Goal: Task Accomplishment & Management: Manage account settings

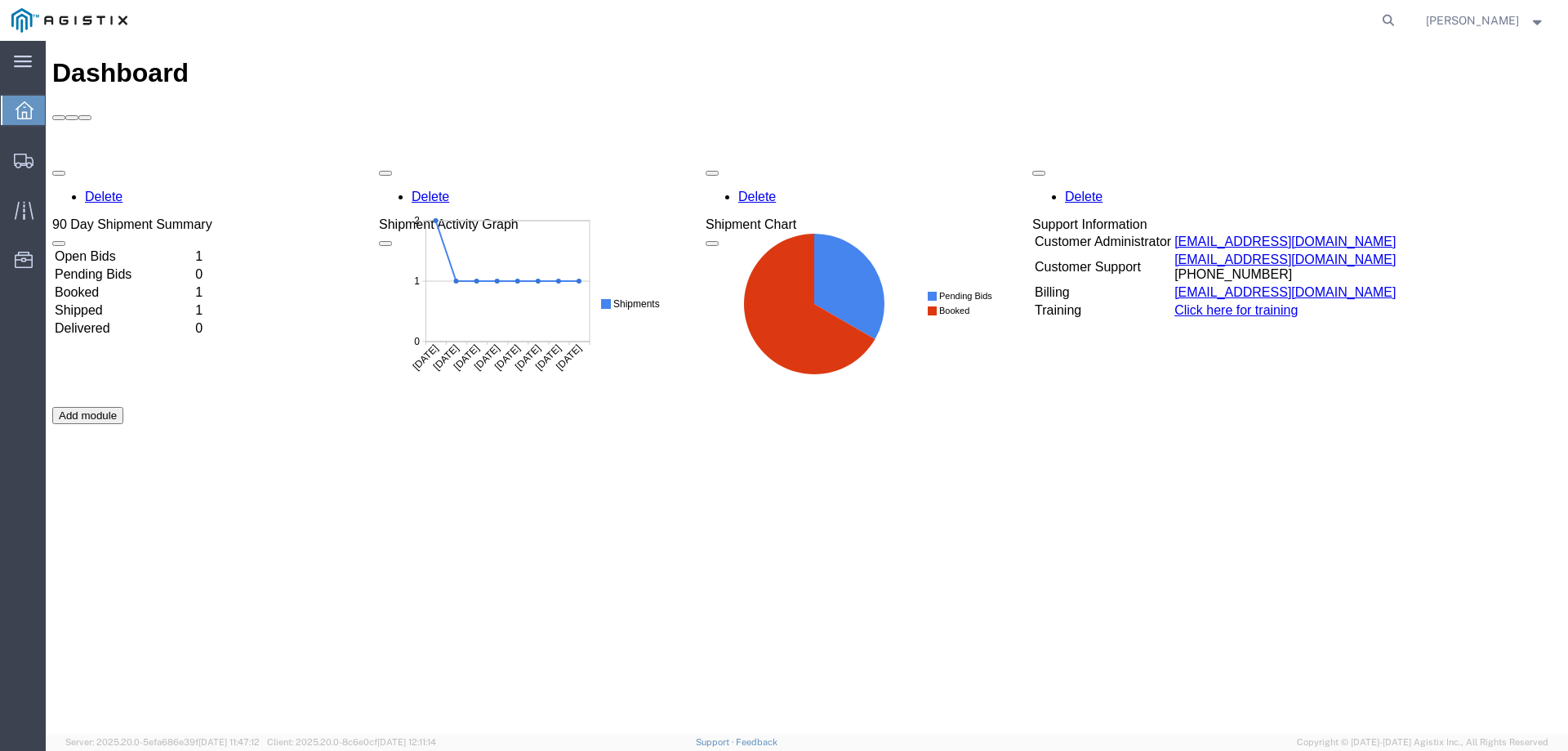
click at [120, 249] on td "Open Bids" at bounding box center [123, 257] width 139 height 17
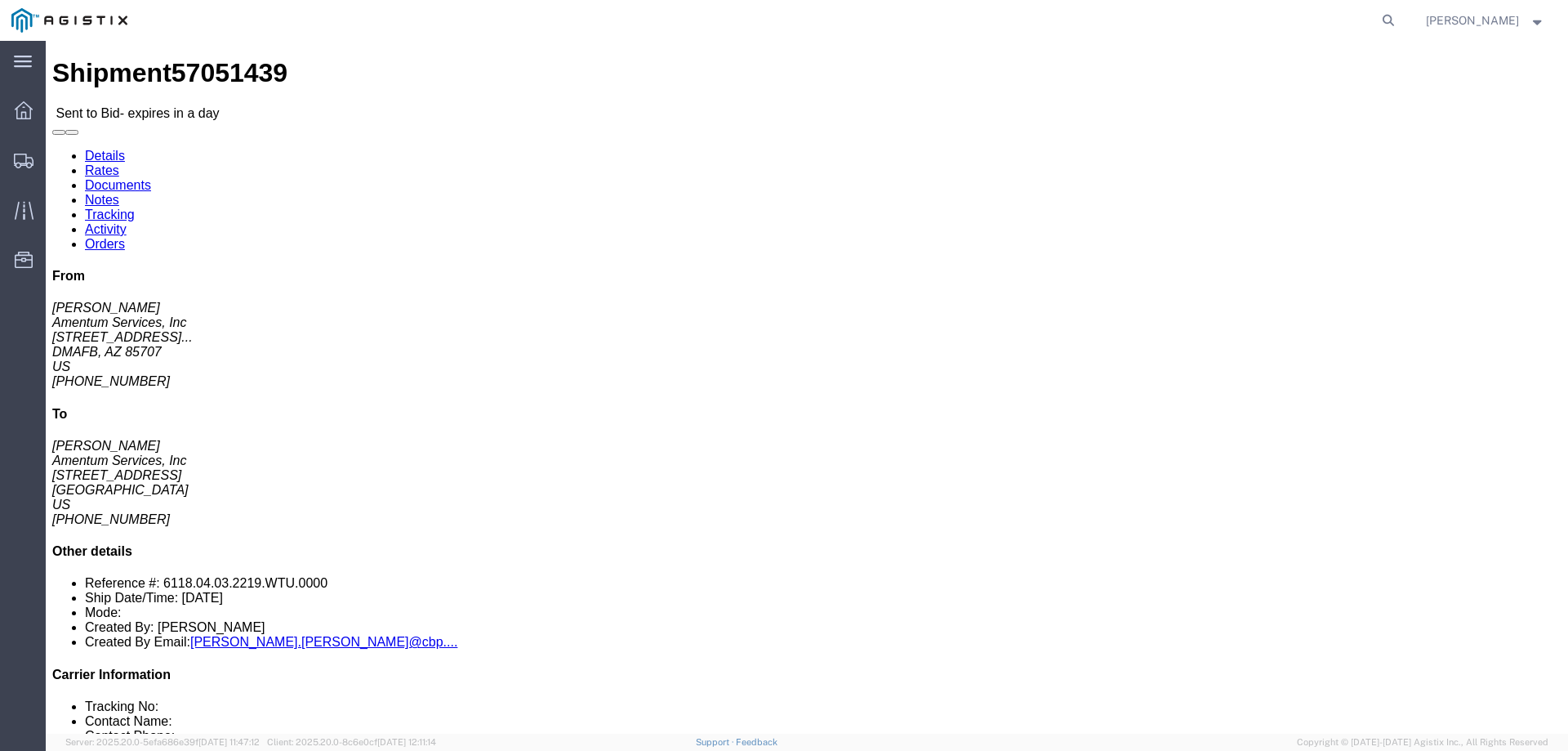
drag, startPoint x: 826, startPoint y: 161, endPoint x: 792, endPoint y: 159, distance: 34.1
click p "[DATE] 13:22 - [DATE] 14:22"
click div "Ship From Amentum Services, Inc ([PERSON_NAME]) [STREET_ADDRESS][PERSON_NAME] […"
click button "button"
drag, startPoint x: 819, startPoint y: 156, endPoint x: 595, endPoint y: 132, distance: 225.3
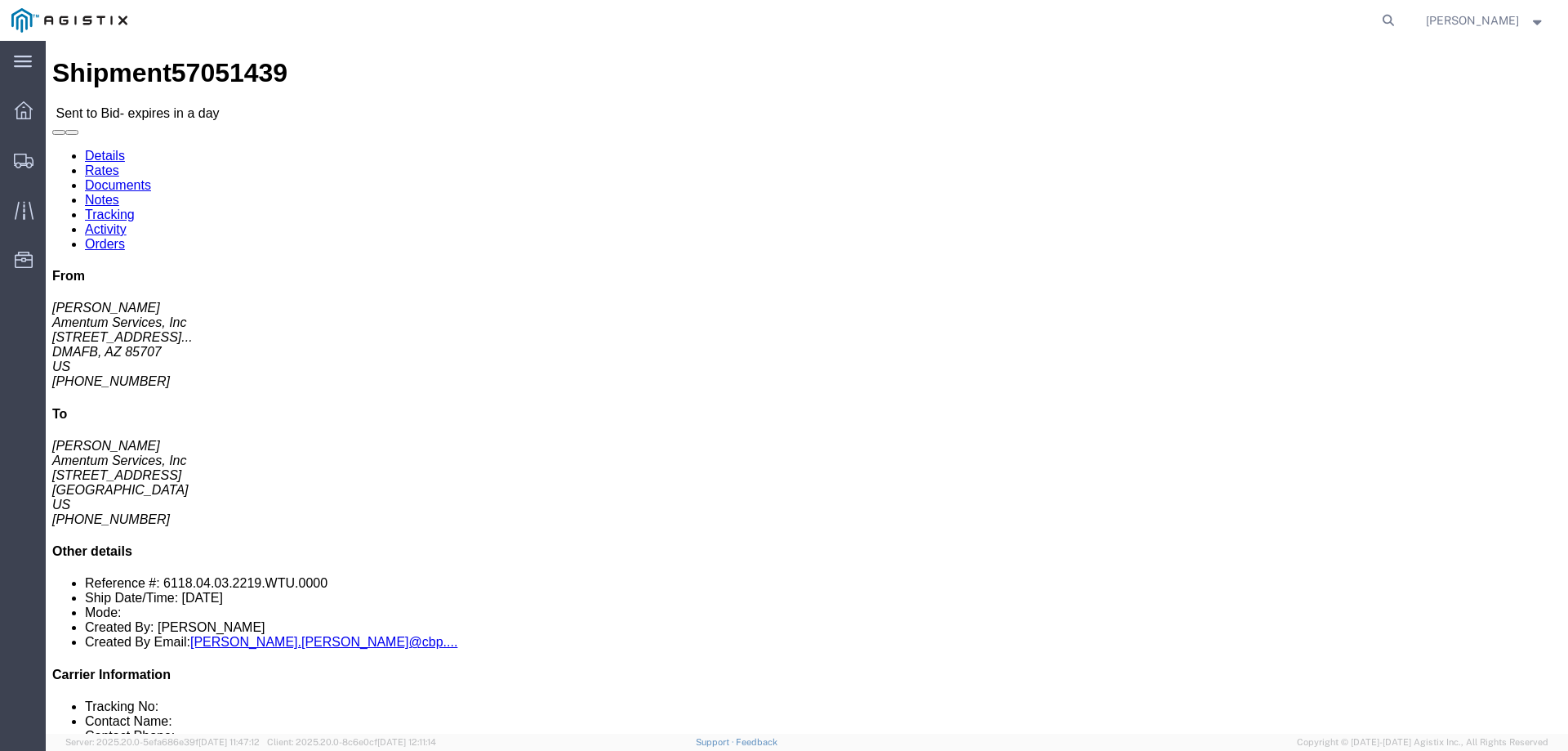
click div "Ship From Amentum Services, Inc ([PERSON_NAME]) [STREET_ADDRESS][PERSON_NAME] […"
click h4 "Pickup & Delivery Dates"
drag, startPoint x: 814, startPoint y: 159, endPoint x: 613, endPoint y: 126, distance: 203.7
click div "Pickup & Delivery Dates [DATE] 13:22 - [DATE] 14:22 Edit Date and Time Pickup D…"
click address "Amentum Services, Inc ([PERSON_NAME]) [STREET_ADDRESS][PERSON_NAME] [PHONE_NUMB…"
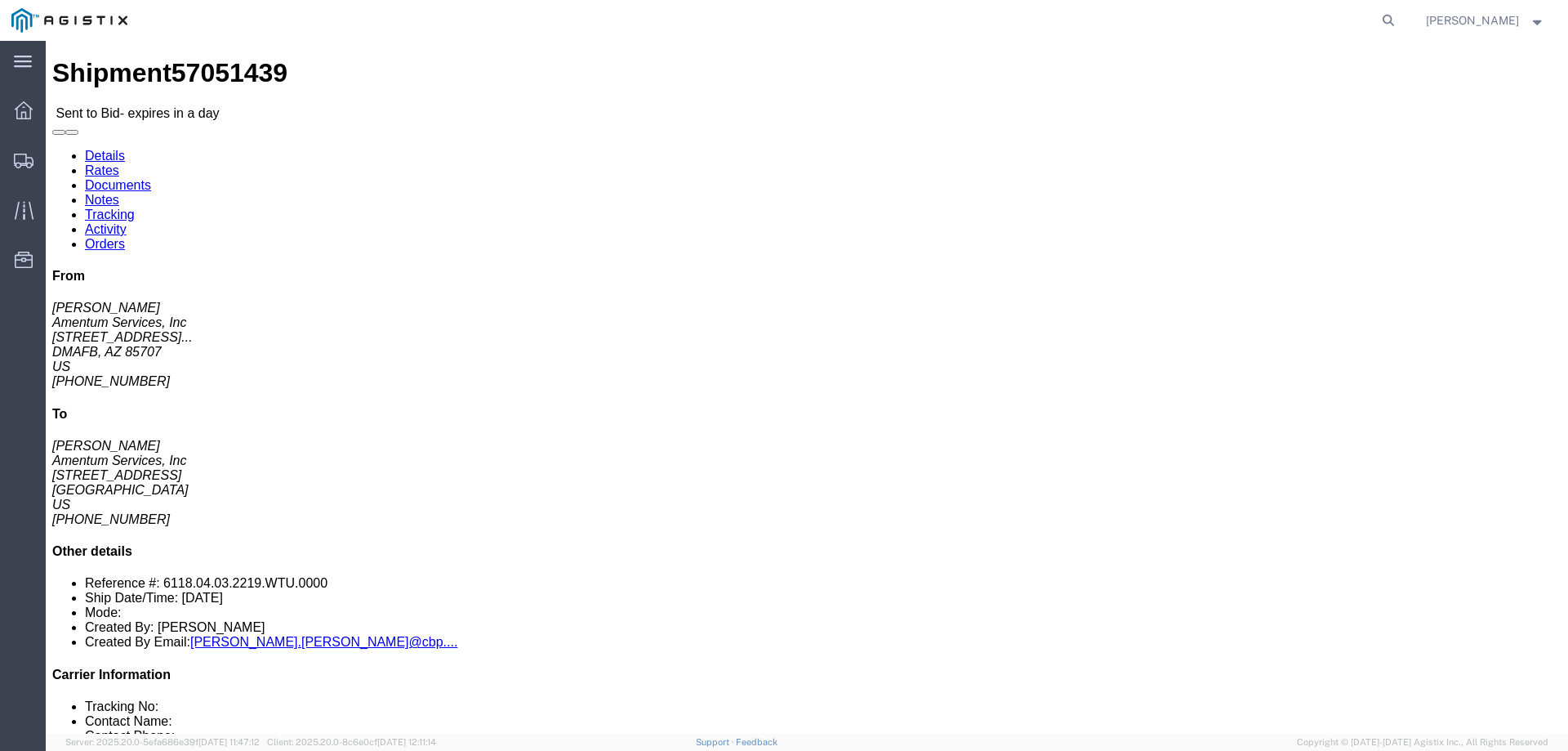
drag, startPoint x: 116, startPoint y: 205, endPoint x: 20, endPoint y: 137, distance: 117.6
click div "Ship From Amentum Services, Inc ([PERSON_NAME]) [STREET_ADDRESS][PERSON_NAME] […"
copy div "Ship From Amentum Services, Inc ([PERSON_NAME]) [STREET_ADDRESS][PERSON_NAME]"
drag, startPoint x: 436, startPoint y: 189, endPoint x: 316, endPoint y: 135, distance: 131.6
click div "Ship To Amentum Services, Inc ([PERSON_NAME]) [STREET_ADDRESS] [PHONE_NUMBER] […"
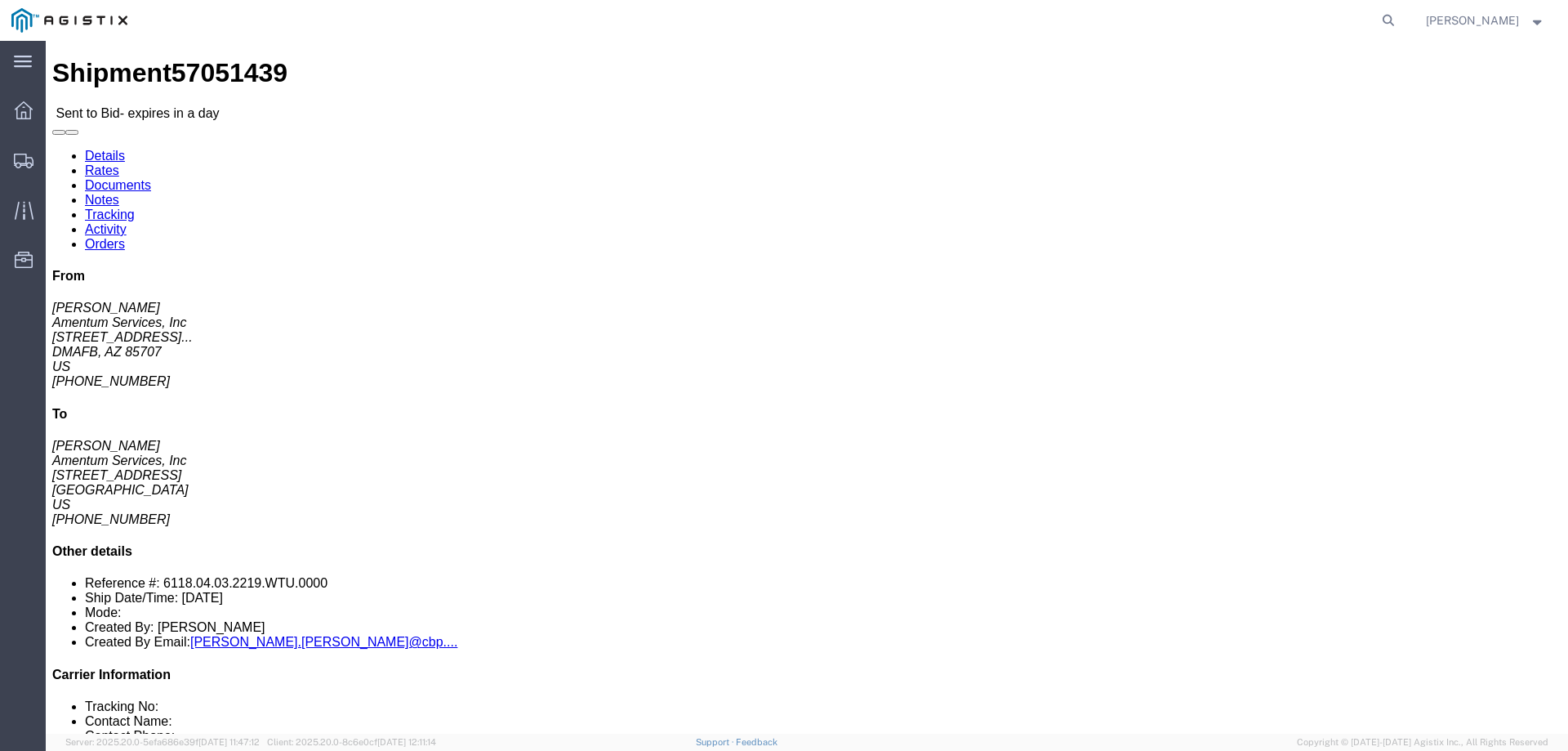
copy div "Ship To Amentum Services, Inc ([PERSON_NAME]) [STREET_ADDRESS]"
click div "Ship From Amentum Services, Inc ([PERSON_NAME]) [STREET_ADDRESS][PERSON_NAME] […"
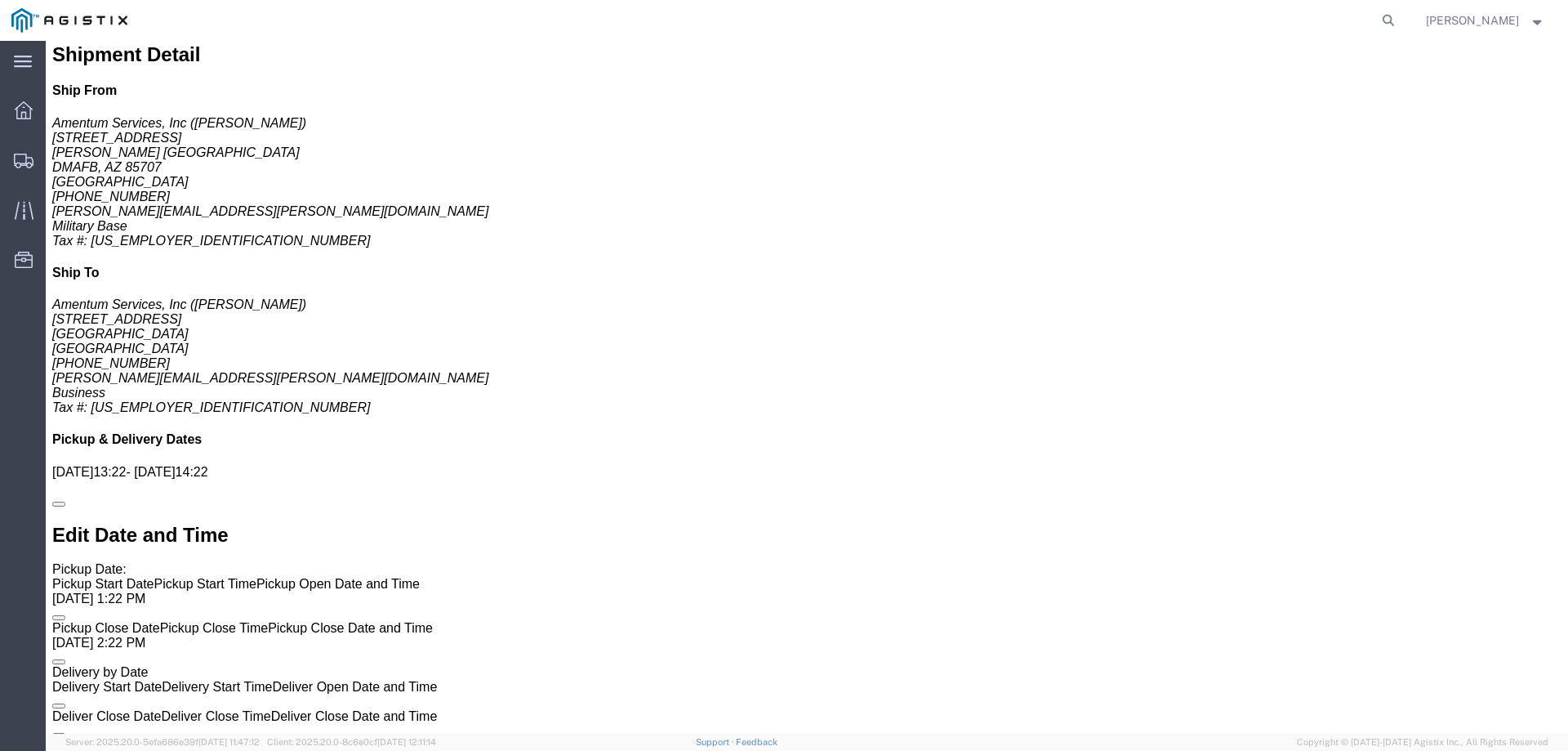
scroll to position [981, 0]
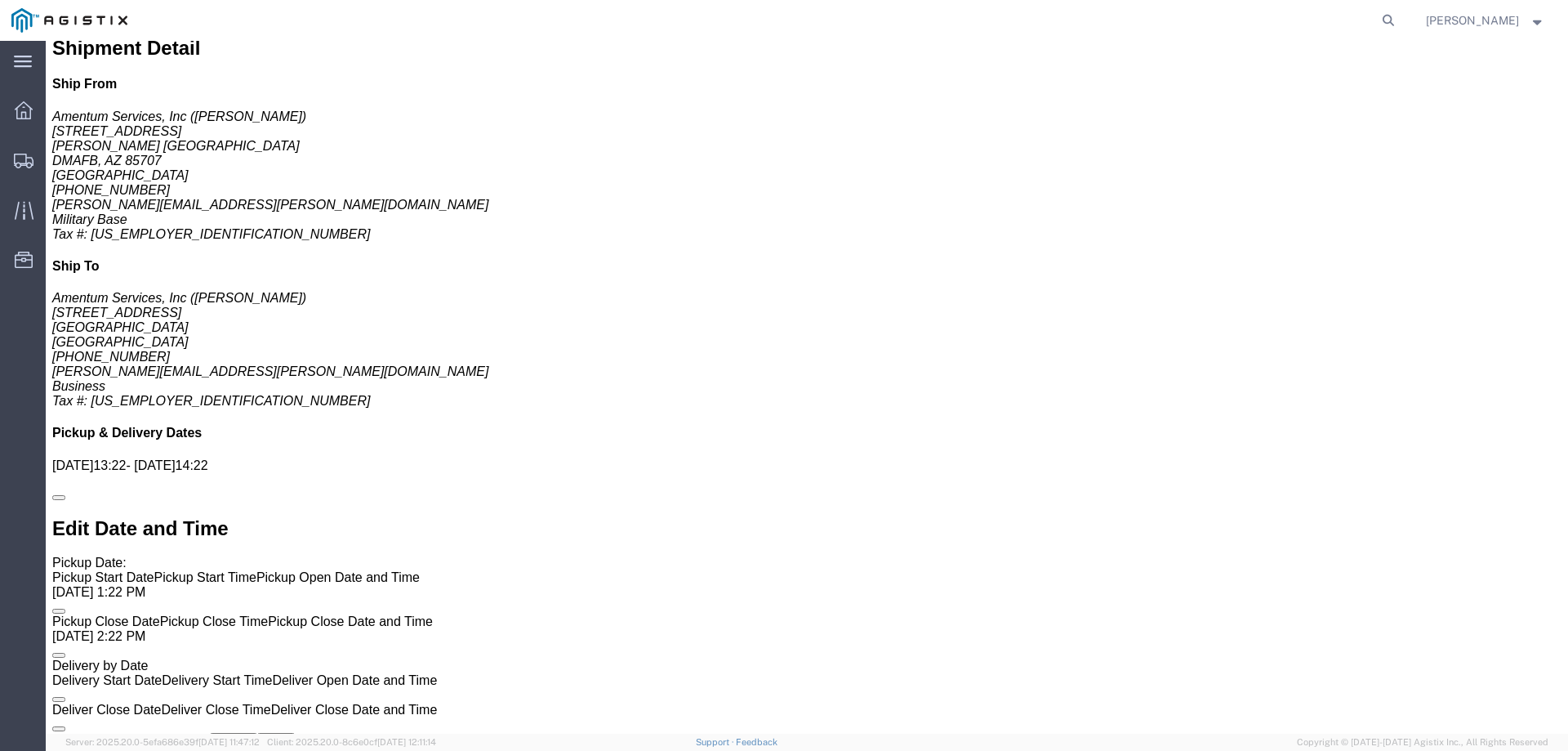
click link "Notes"
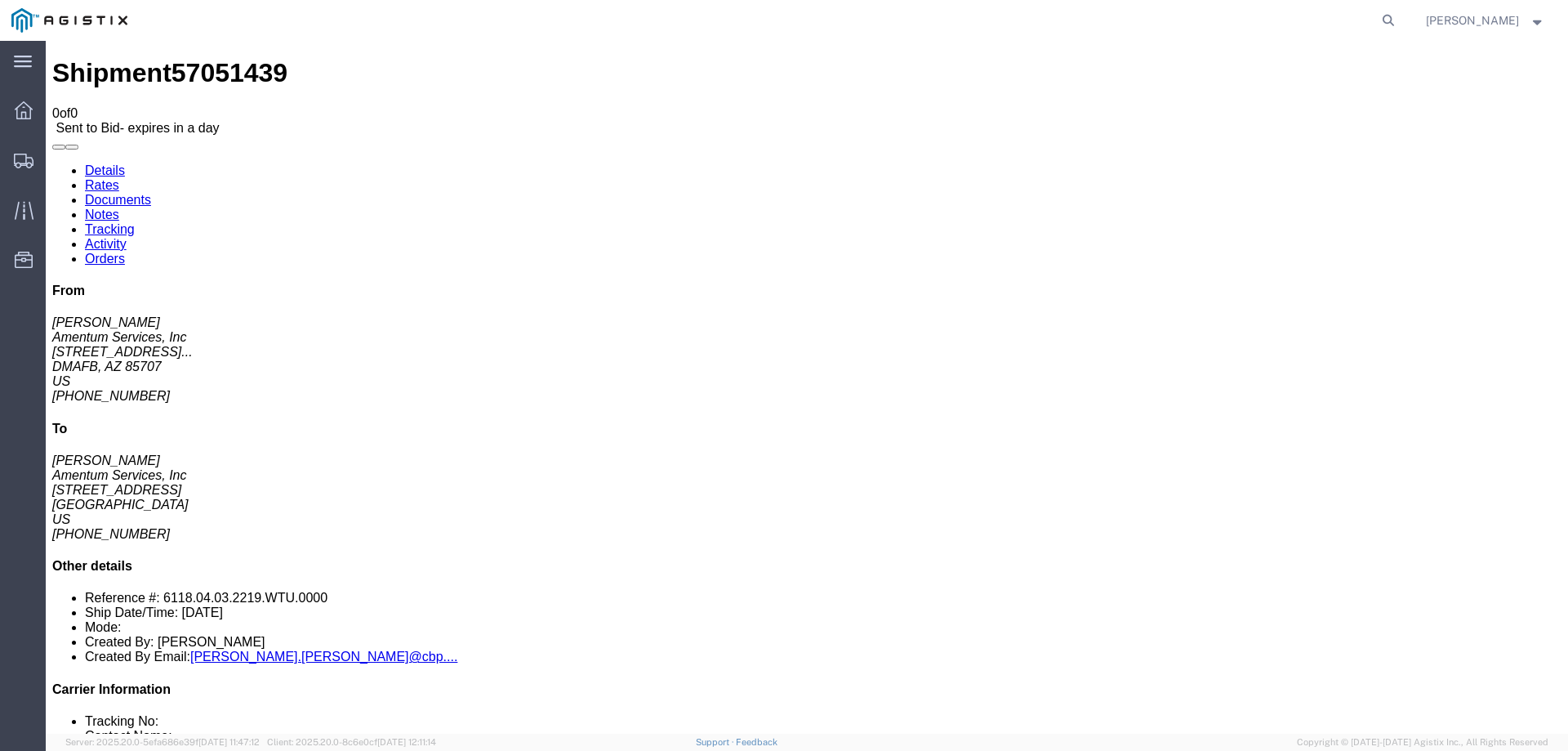
click at [151, 193] on link "Documents" at bounding box center [118, 199] width 66 height 14
click at [119, 178] on link "Rates" at bounding box center [102, 185] width 35 height 14
click at [108, 164] on link "Details" at bounding box center [105, 170] width 40 height 14
click button "button"
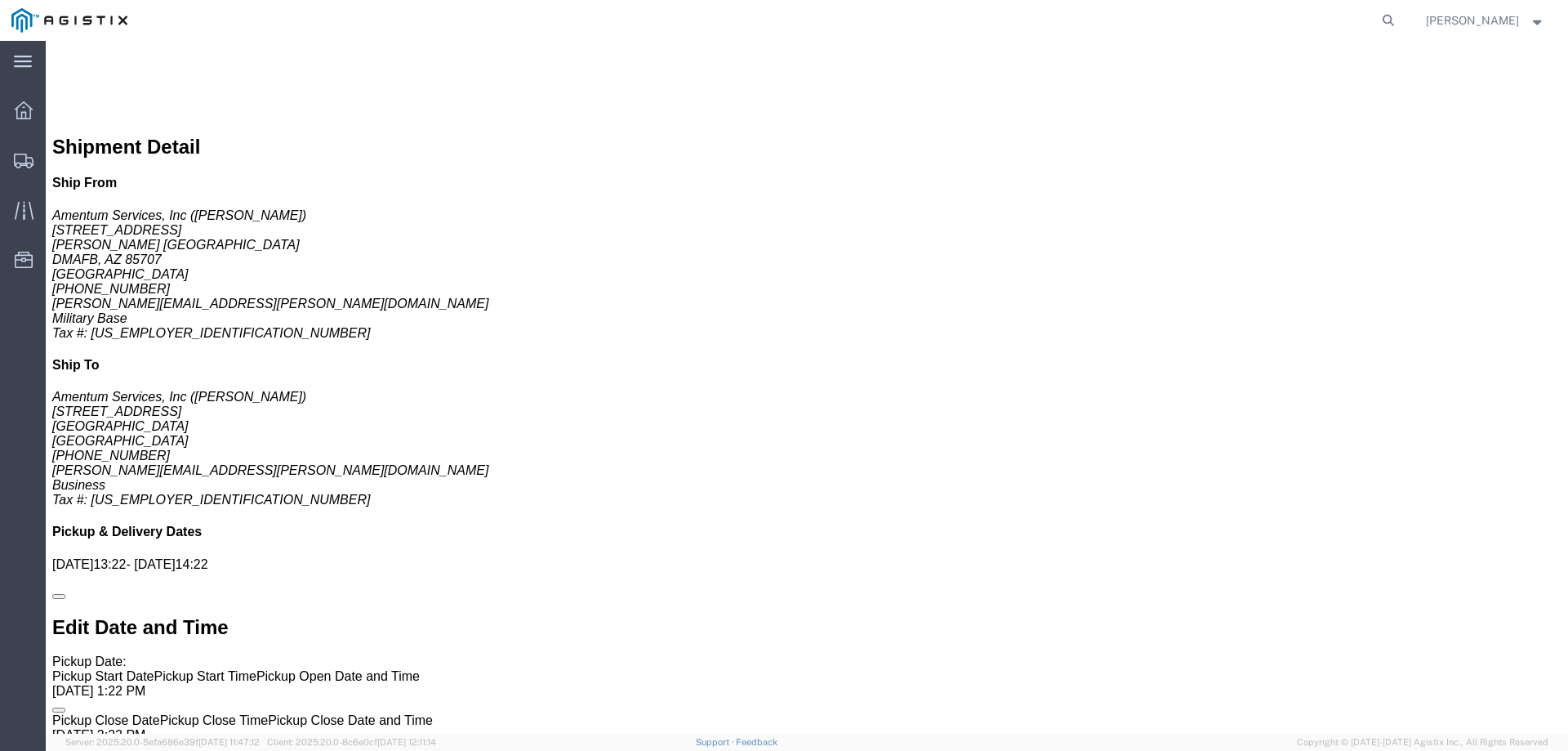
scroll to position [899, 0]
